Goal: Task Accomplishment & Management: Use online tool/utility

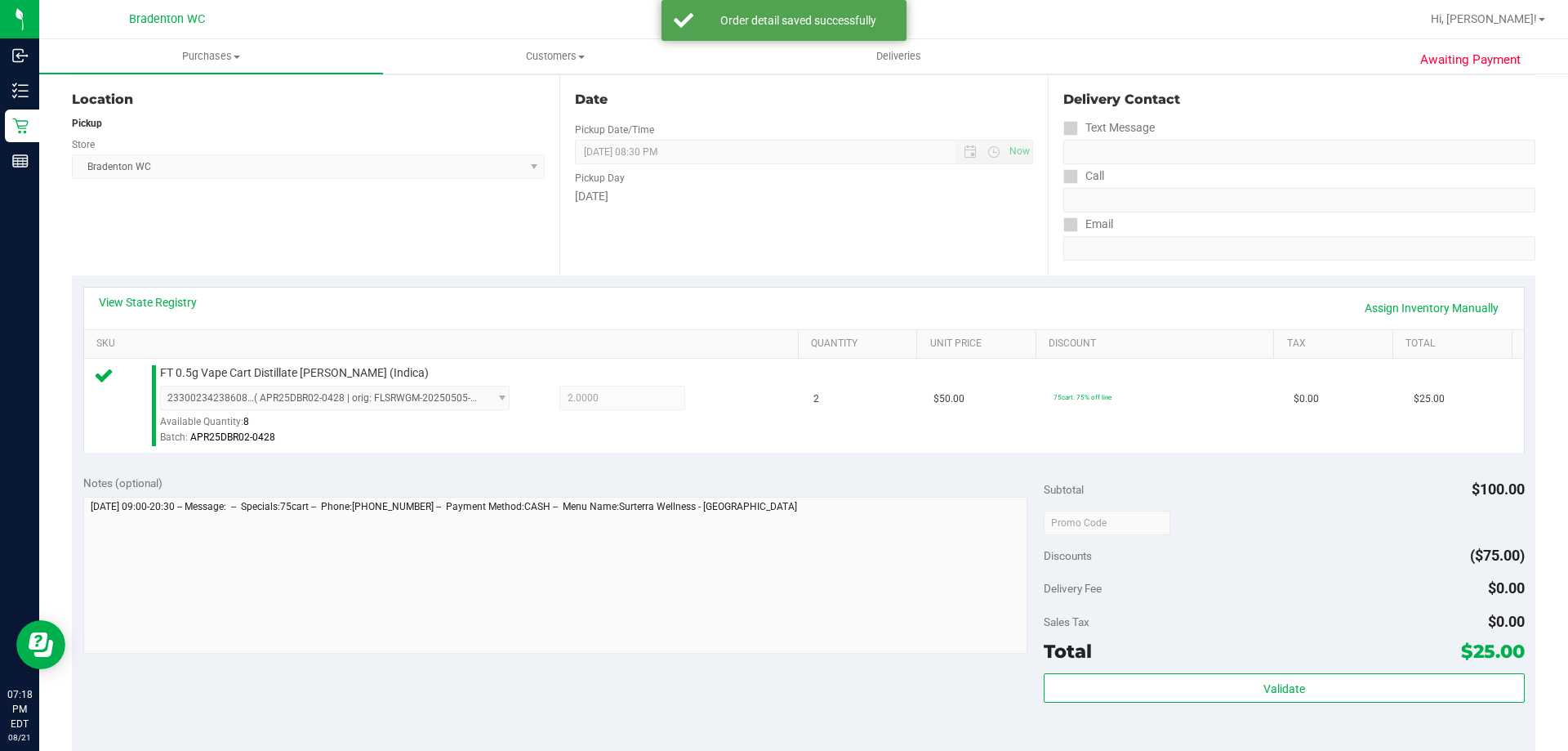
scroll to position [351, 0]
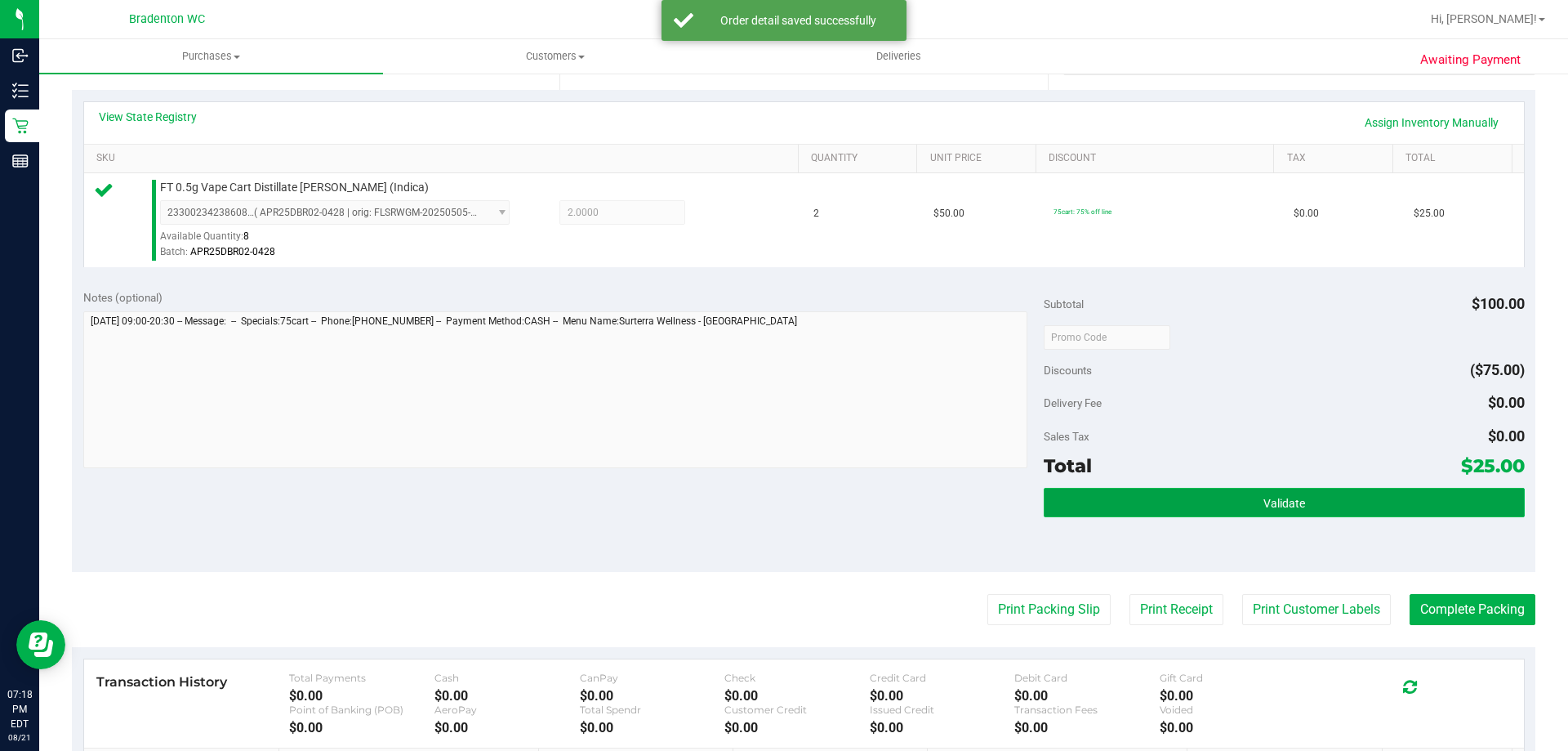
click at [1174, 498] on button "Validate" at bounding box center [1284, 502] width 481 height 29
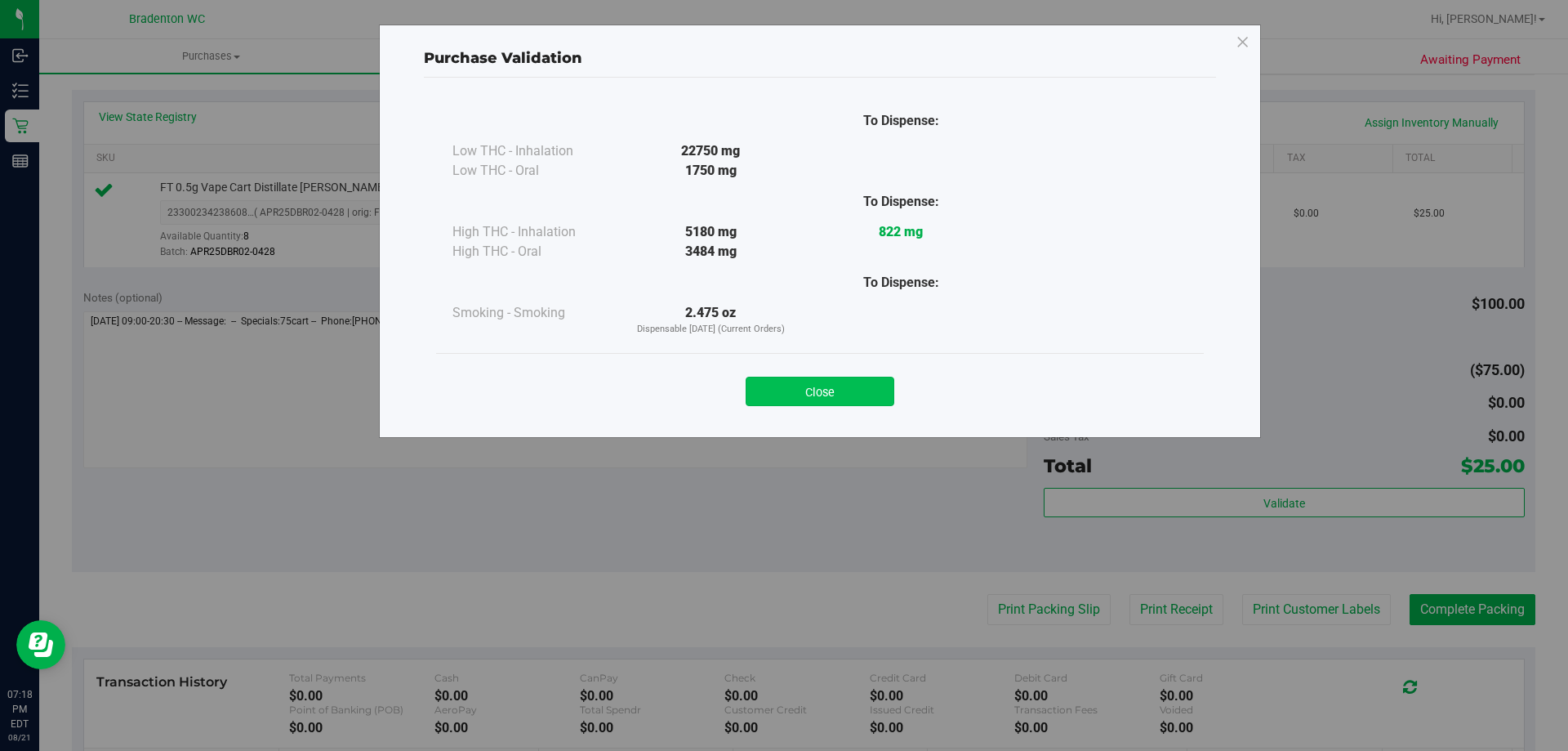
click at [833, 380] on button "Close" at bounding box center [819, 392] width 149 height 29
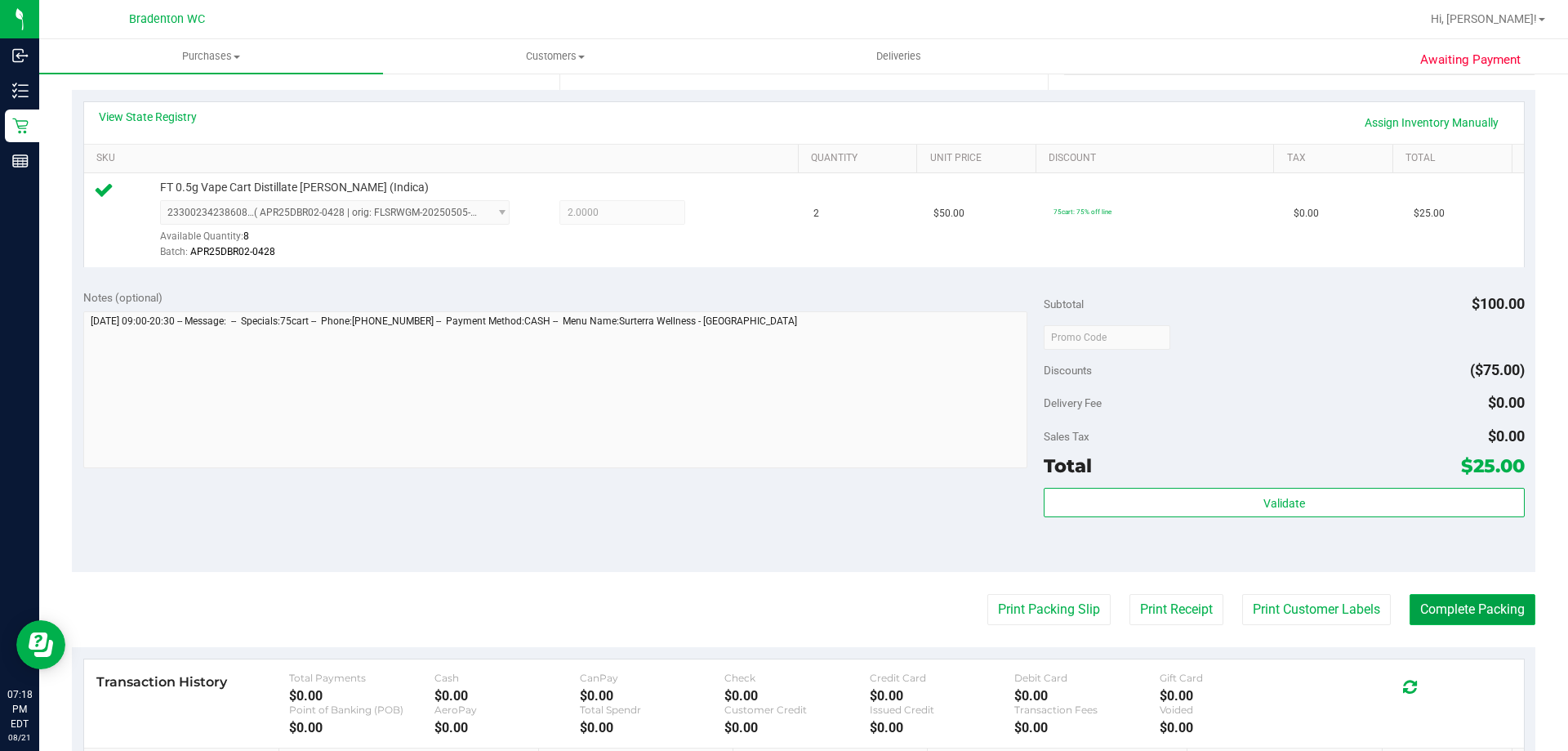
click at [1455, 609] on button "Complete Packing" at bounding box center [1473, 609] width 126 height 31
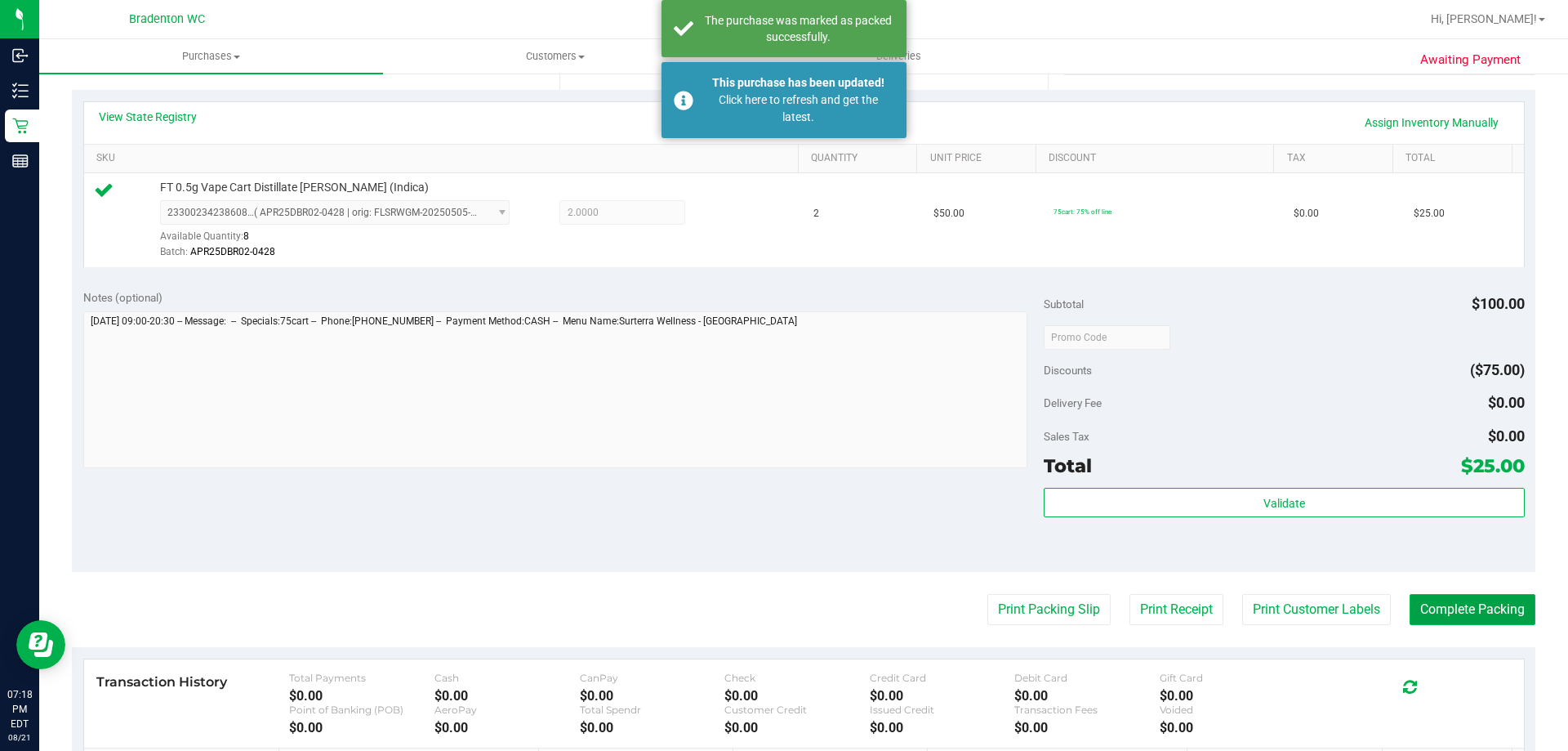
scroll to position [0, 0]
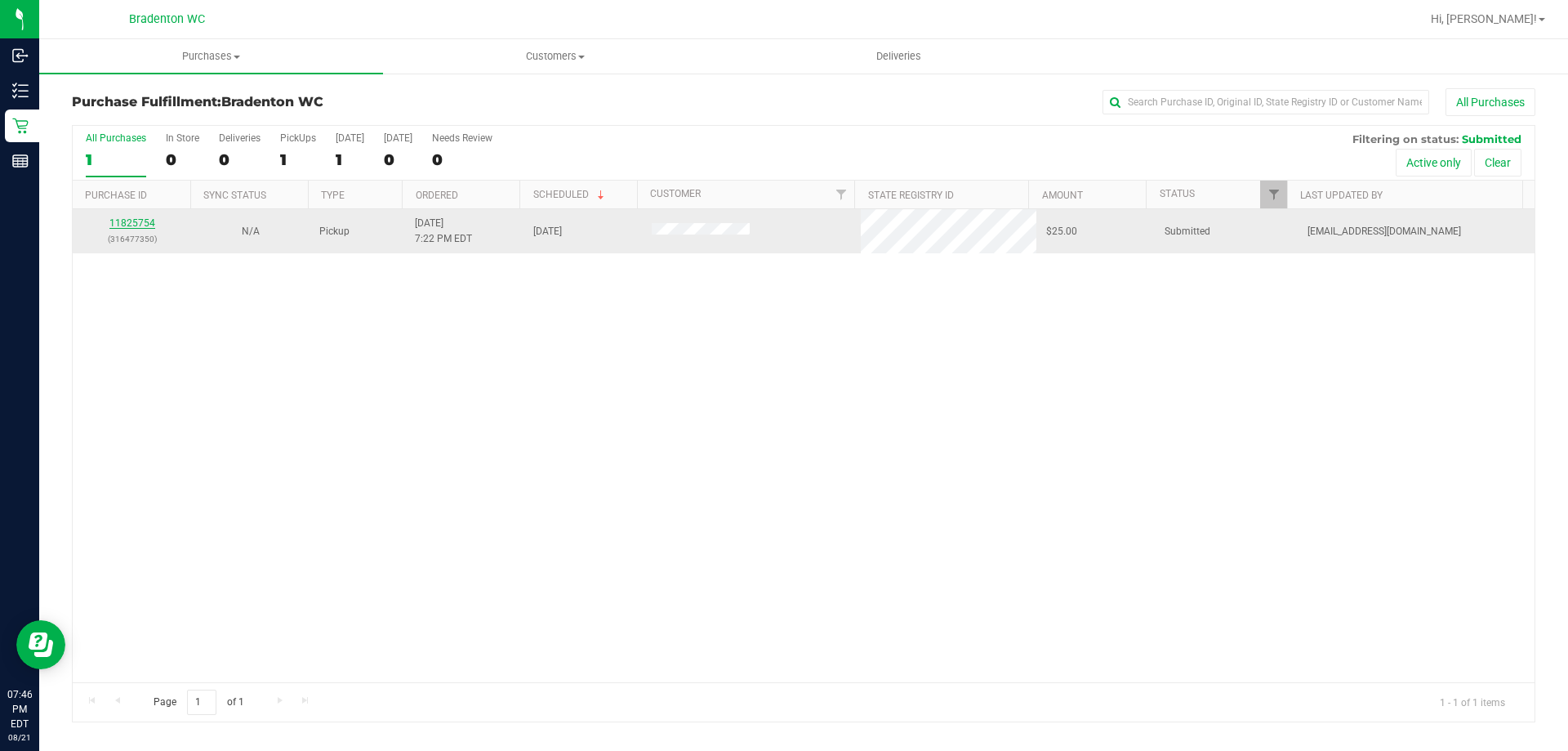
click at [127, 223] on link "11825754" at bounding box center [132, 223] width 46 height 12
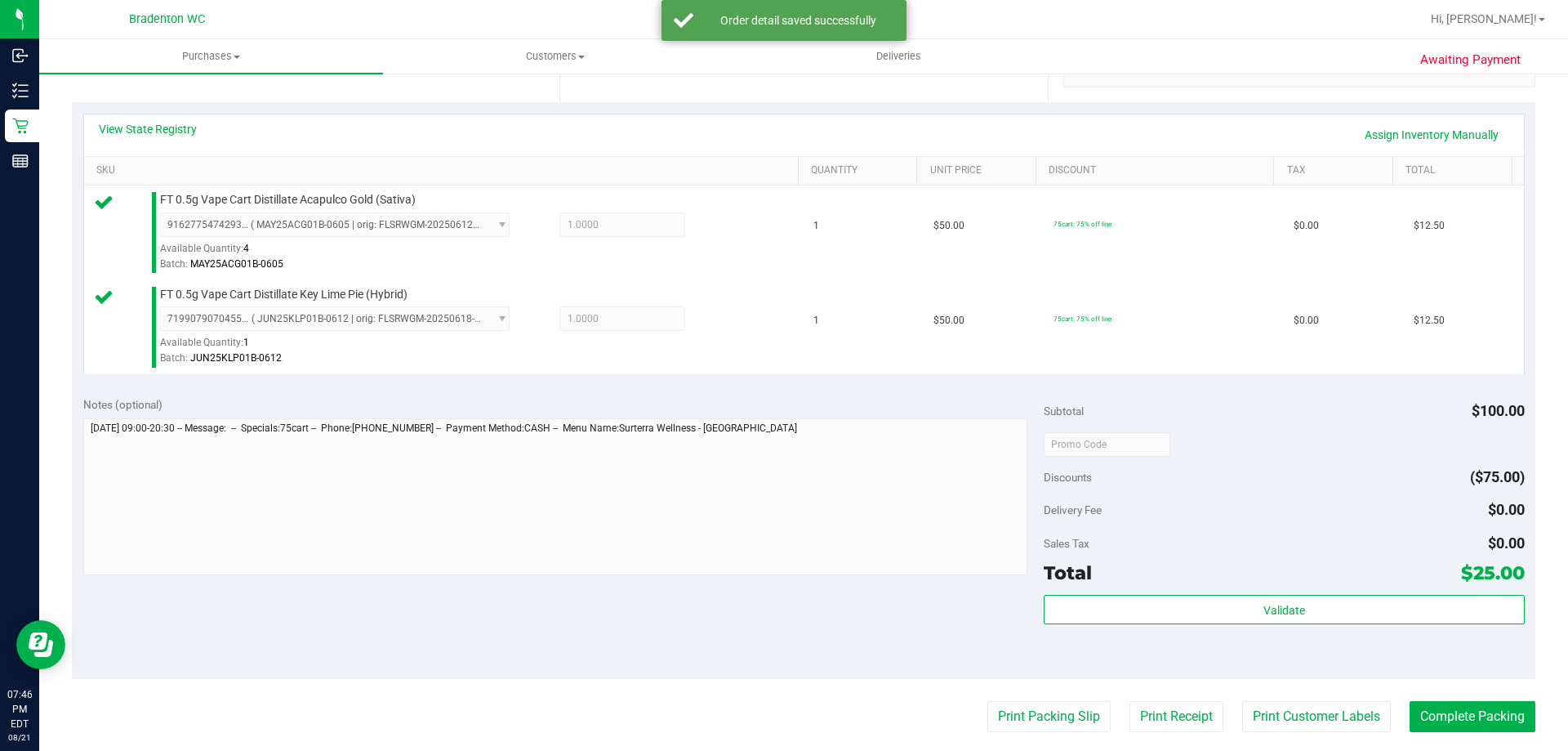
scroll to position [369, 0]
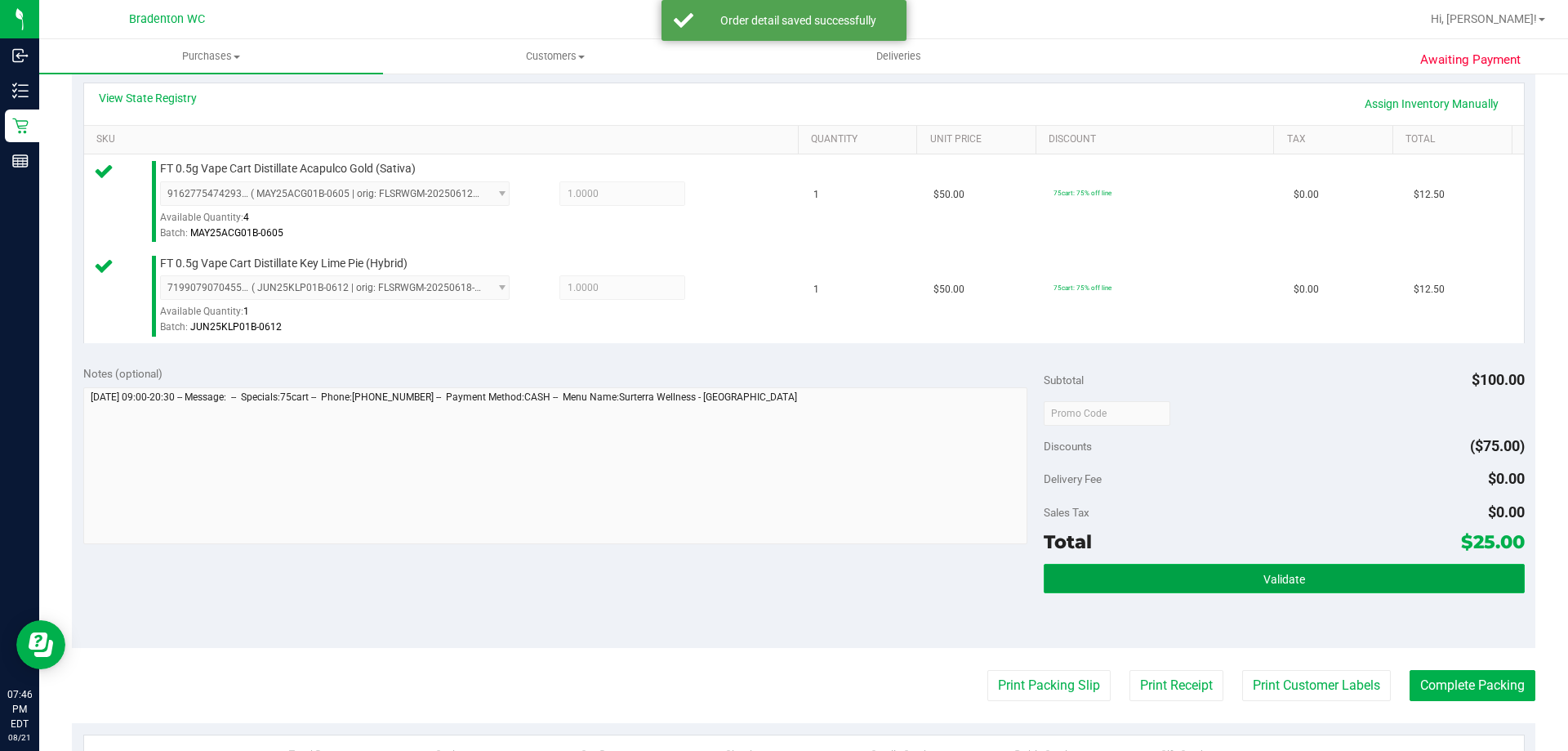
click at [1279, 577] on span "Validate" at bounding box center [1284, 579] width 42 height 13
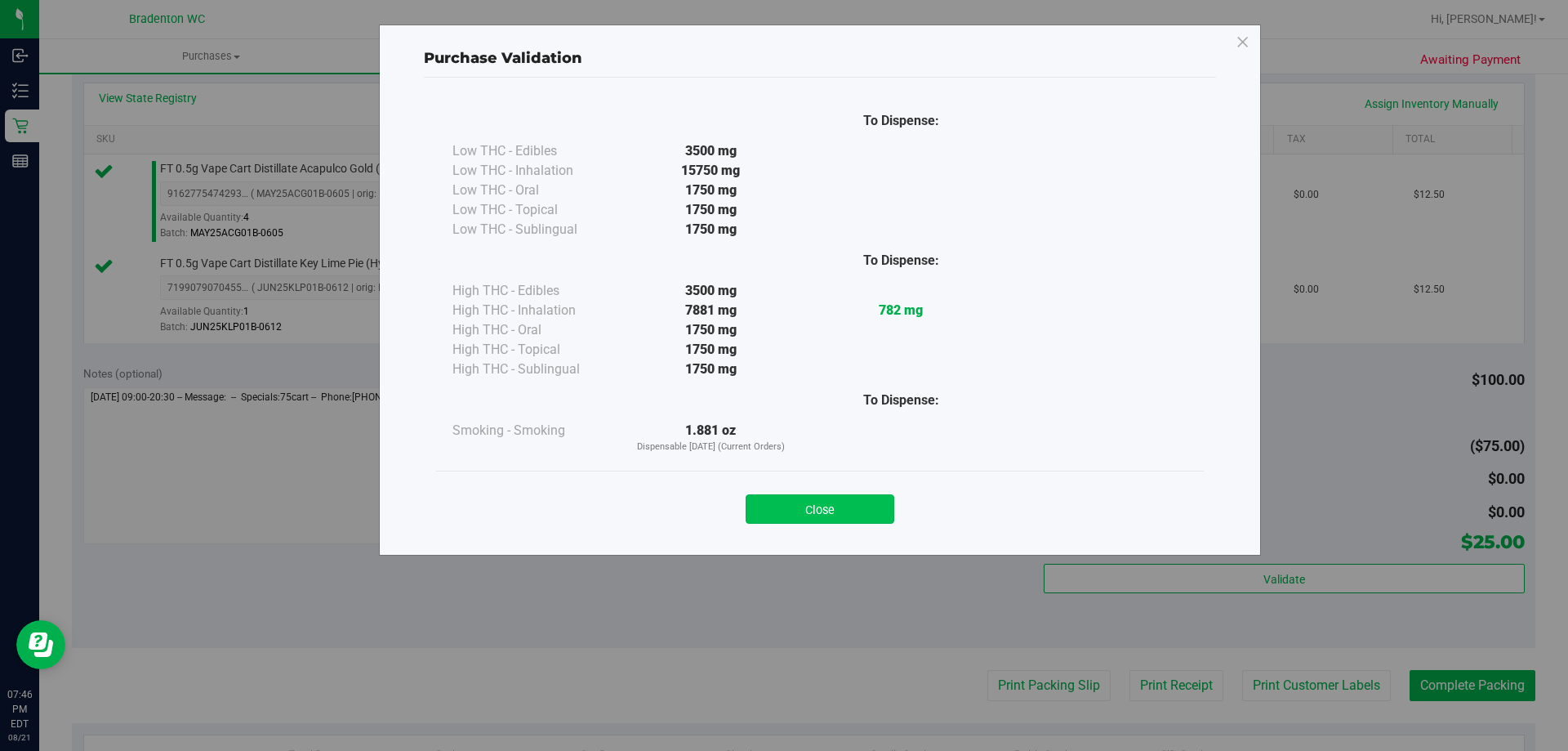
click at [847, 521] on button "Close" at bounding box center [819, 509] width 149 height 29
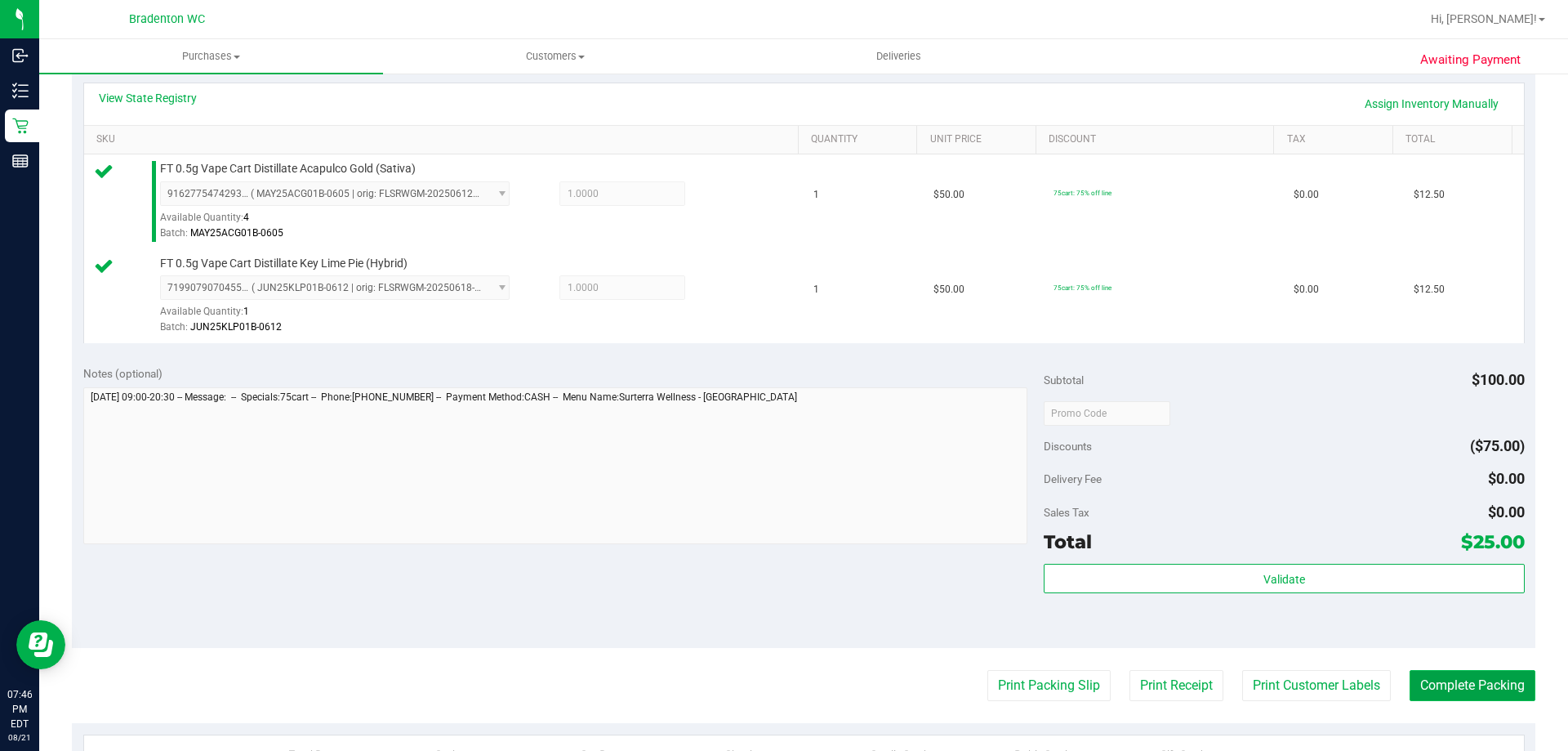
click at [1429, 689] on button "Complete Packing" at bounding box center [1473, 686] width 126 height 31
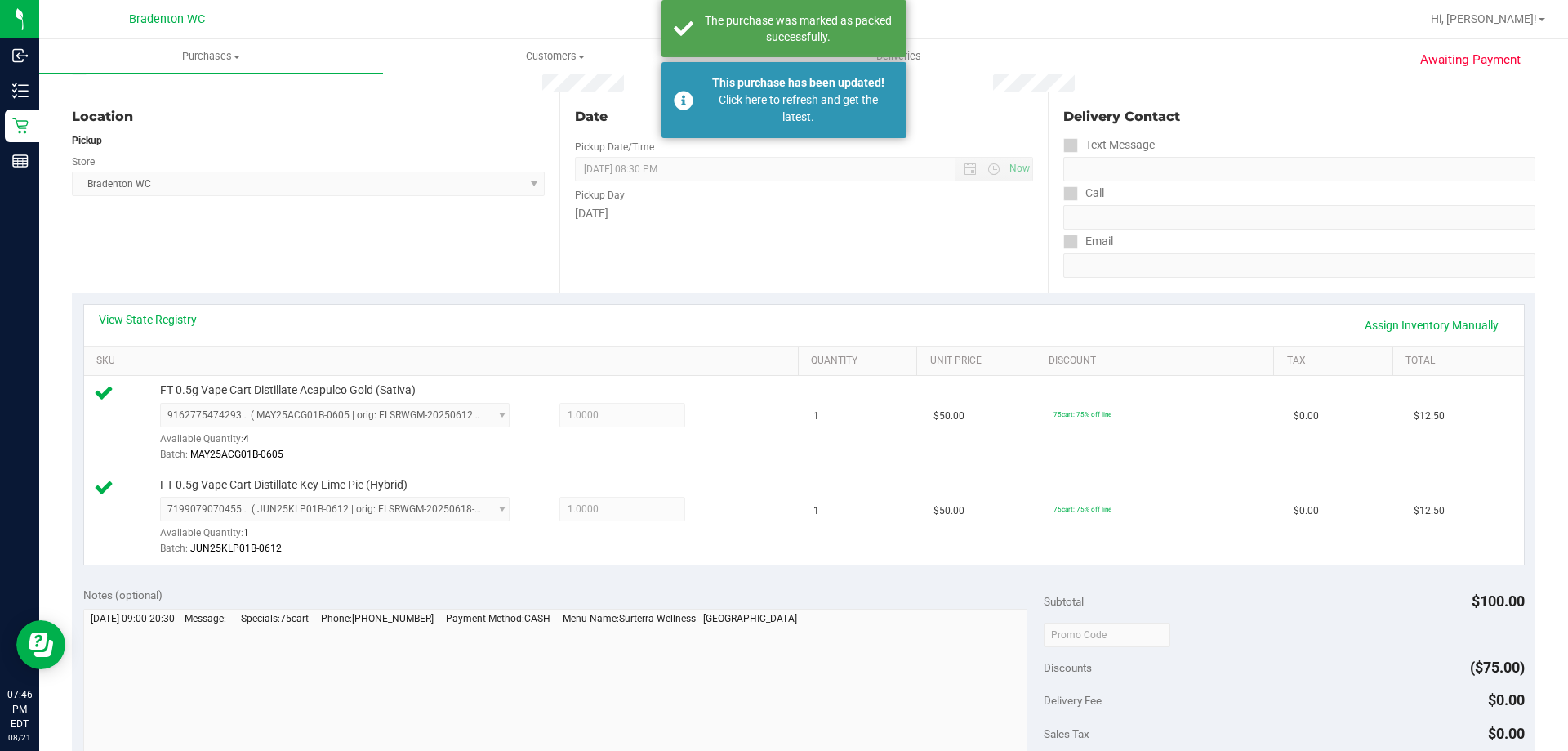
scroll to position [0, 0]
